Goal: Task Accomplishment & Management: Manage account settings

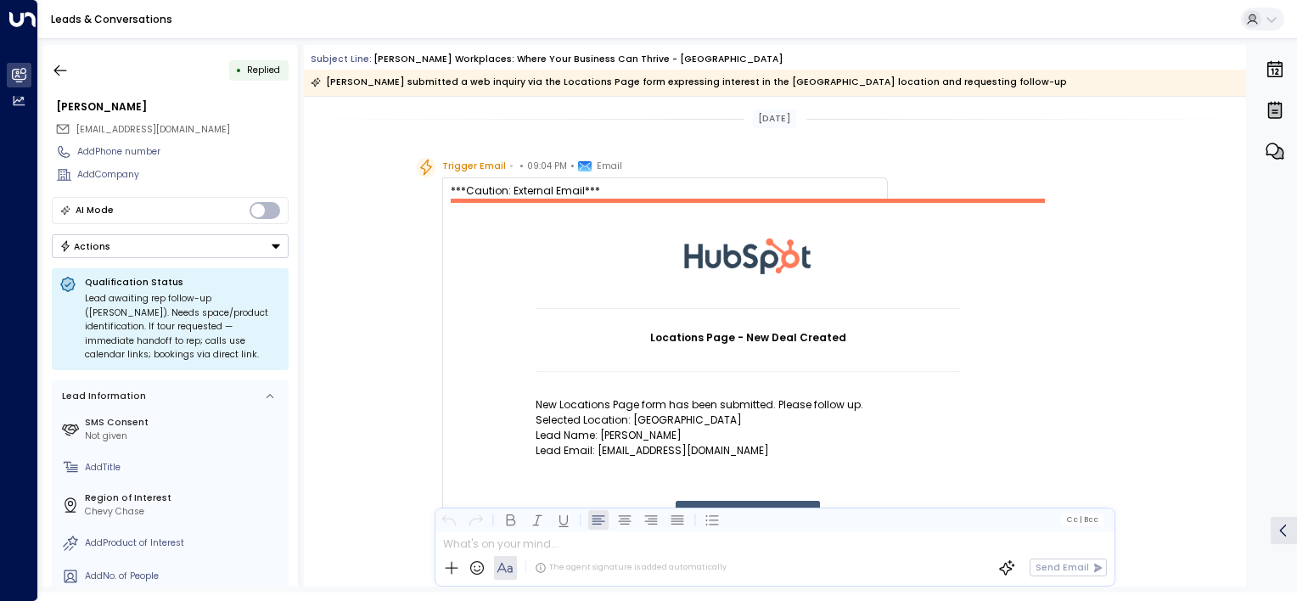
scroll to position [3, 0]
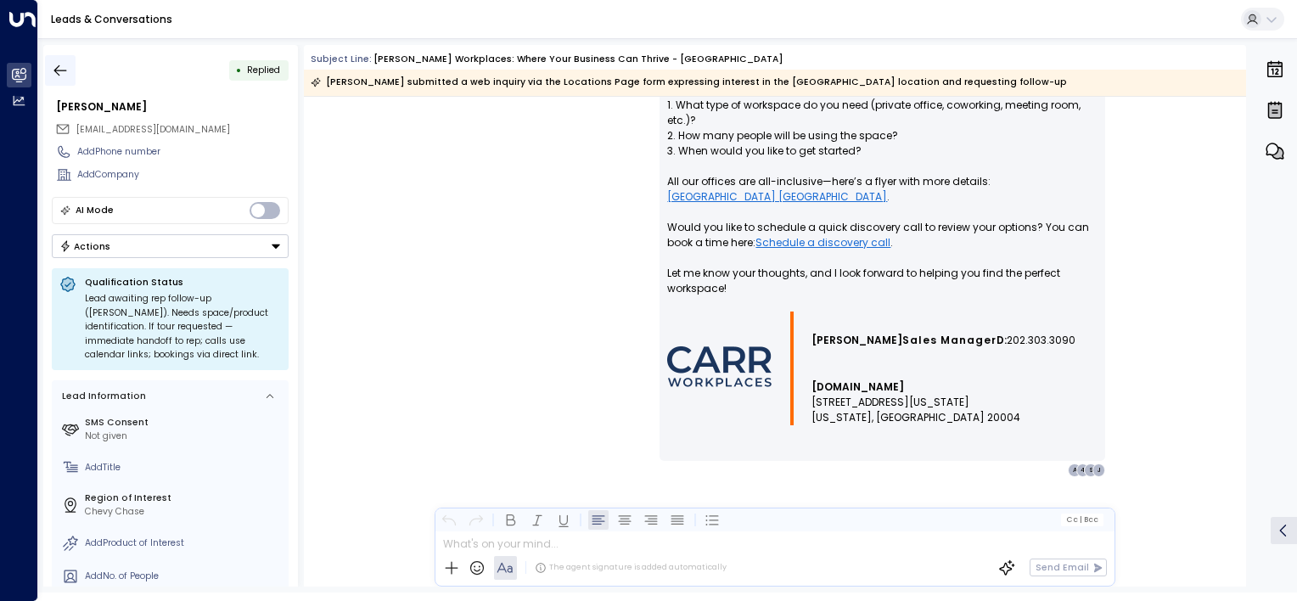
click at [57, 76] on icon "button" at bounding box center [60, 70] width 17 height 17
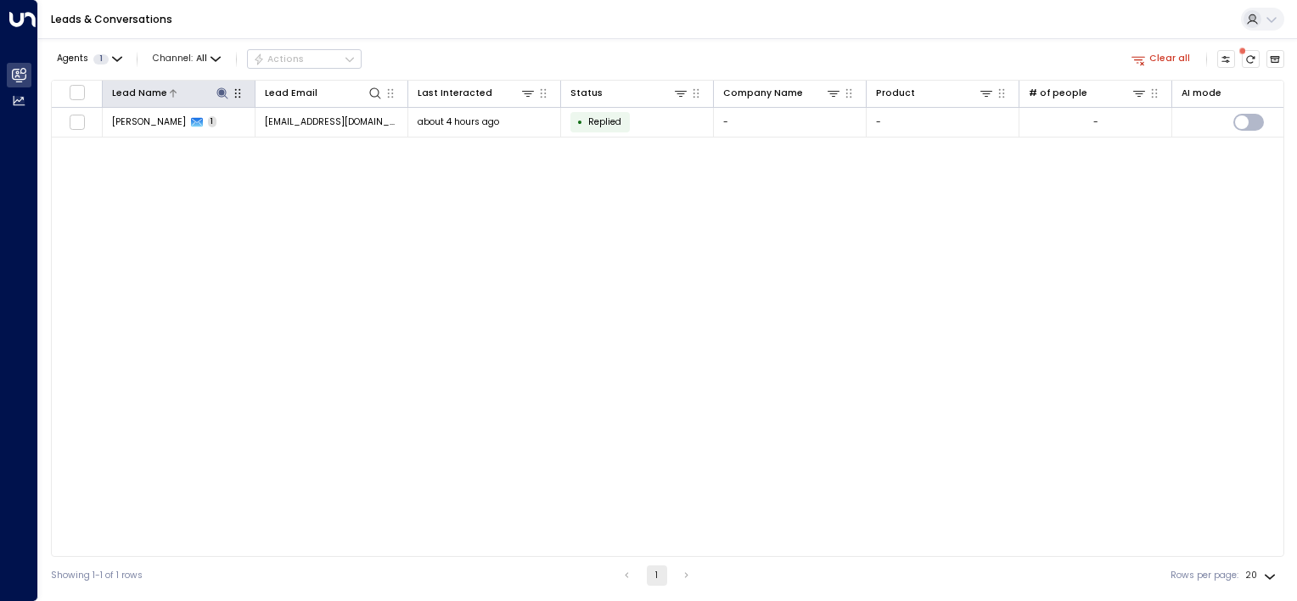
click at [223, 93] on icon at bounding box center [221, 92] width 11 height 11
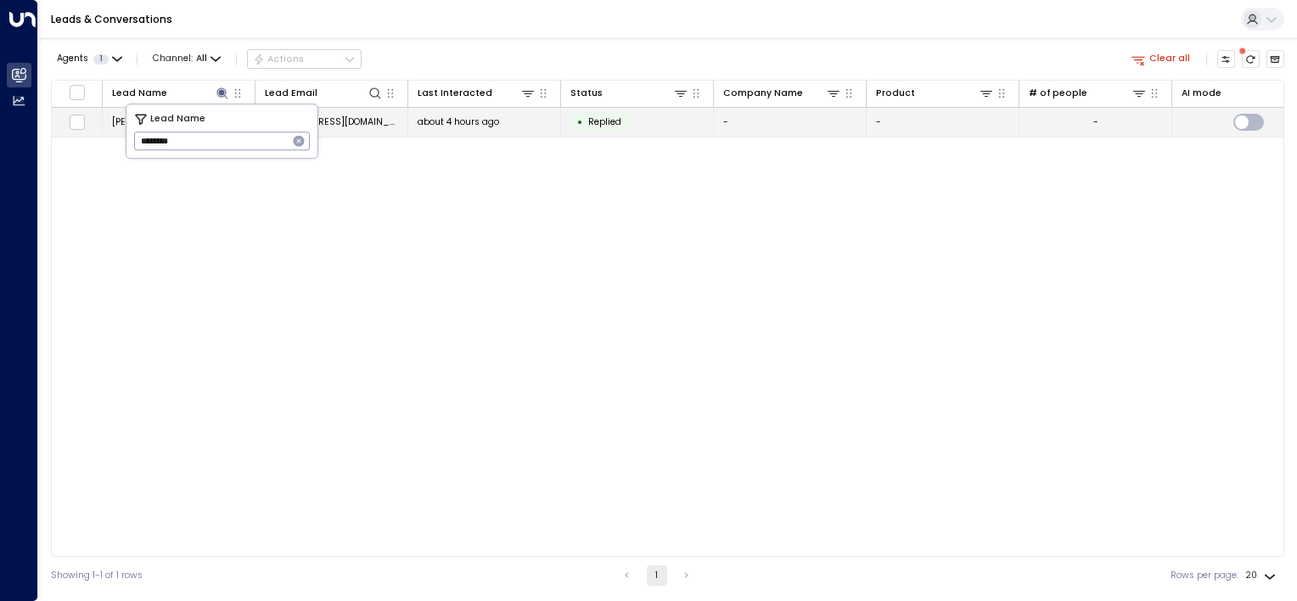
drag, startPoint x: 204, startPoint y: 139, endPoint x: 121, endPoint y: 132, distance: 82.7
click at [121, 132] on body "Overview Leads & Conversations Leads & Conversations Analytics Analytics Leads …" at bounding box center [648, 297] width 1297 height 594
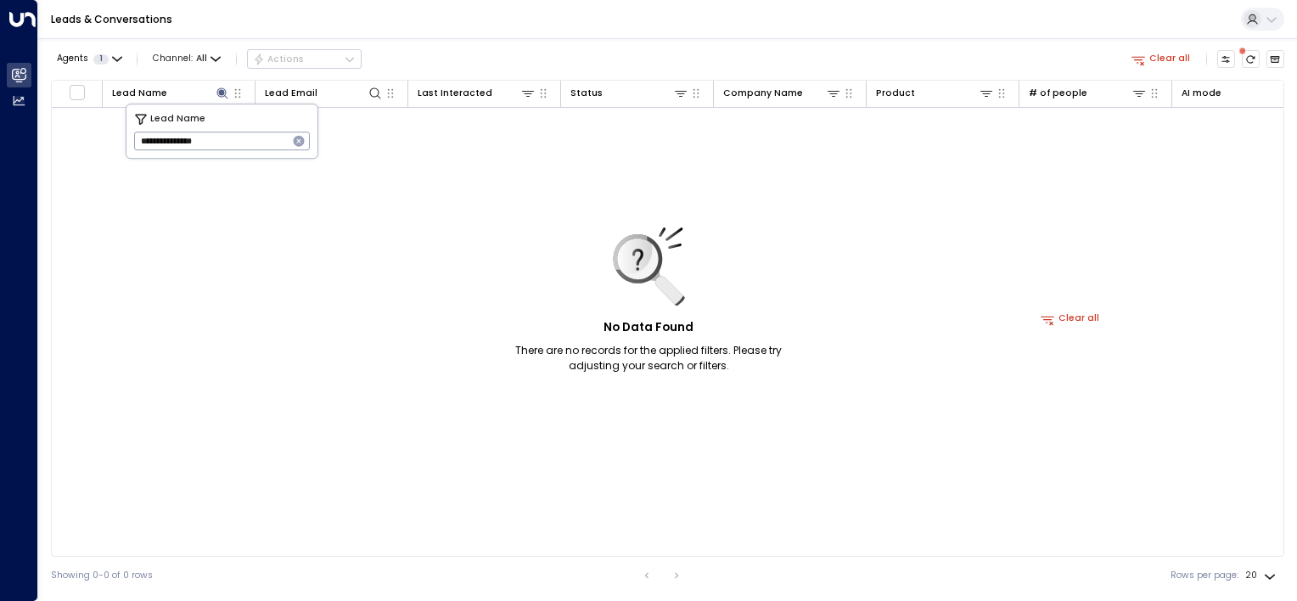
drag, startPoint x: 180, startPoint y: 142, endPoint x: 125, endPoint y: 142, distance: 55.2
click at [125, 142] on body "**********" at bounding box center [648, 297] width 1297 height 594
type input "*"
type input "*******"
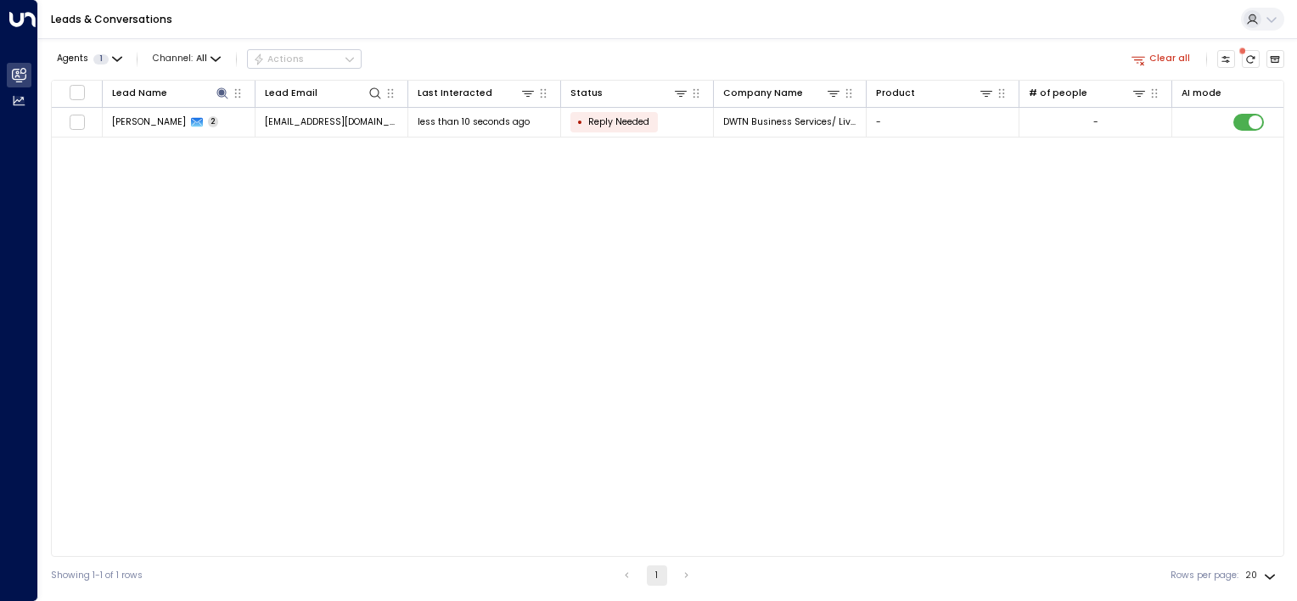
click at [159, 205] on div "Lead Name Lead Email Last Interacted Status Company Name Product # of people AI…" at bounding box center [667, 318] width 1233 height 477
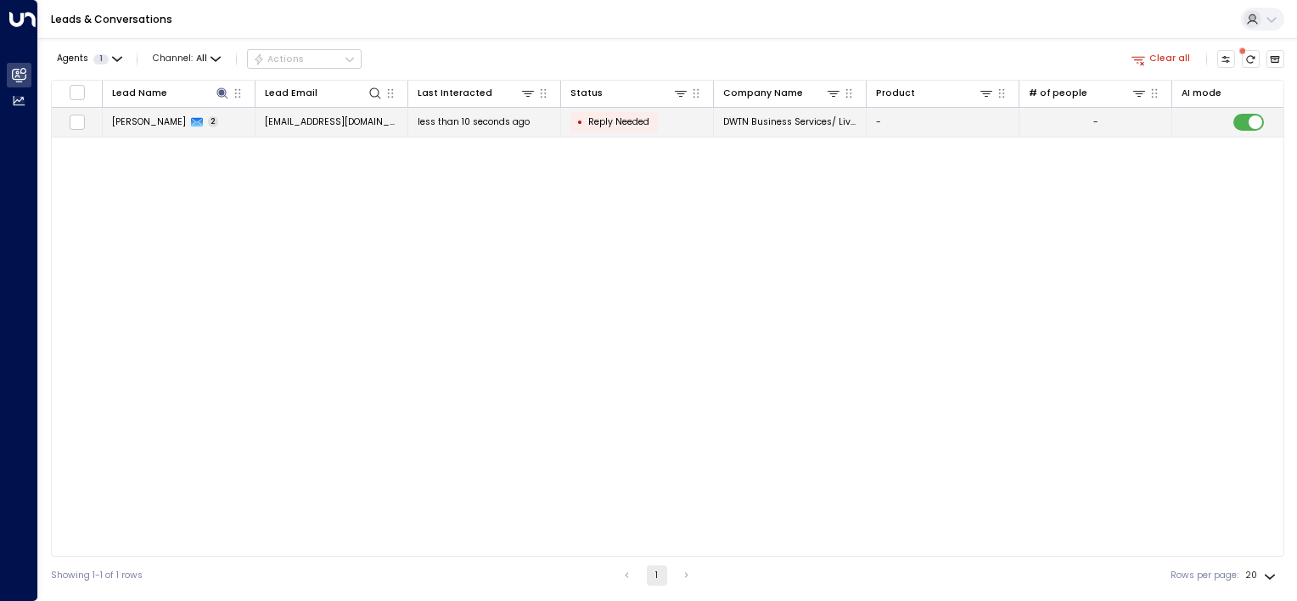
click at [114, 124] on span "[PERSON_NAME]" at bounding box center [149, 121] width 74 height 13
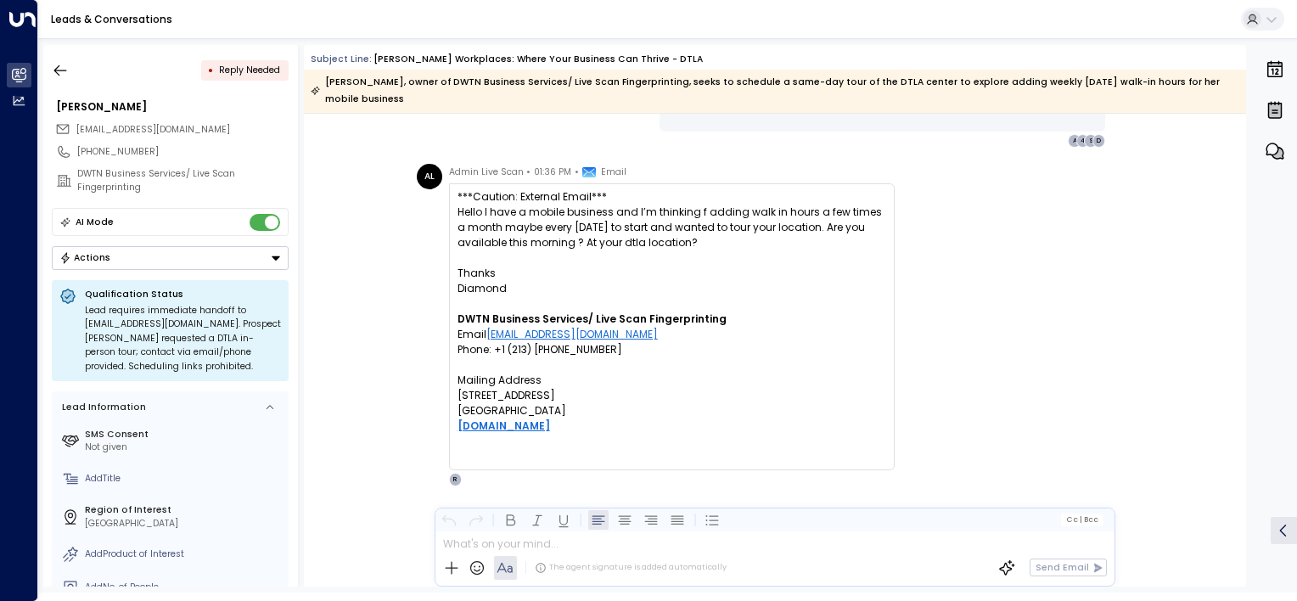
scroll to position [1235, 0]
